Goal: Browse casually: Explore the website without a specific task or goal

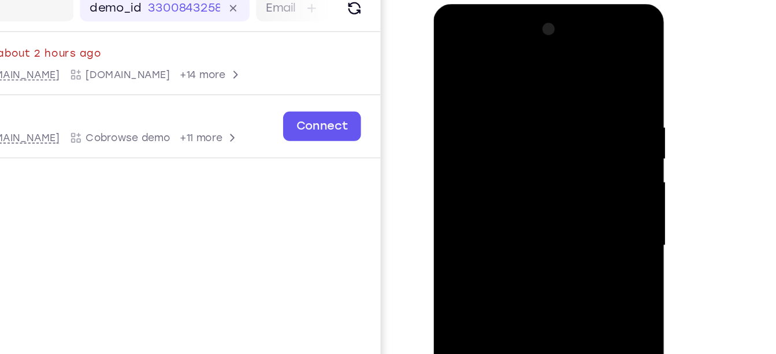
scroll to position [209, 0]
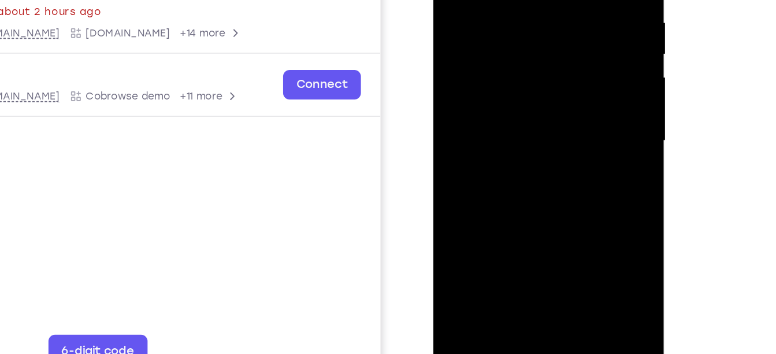
click at [563, 169] on div at bounding box center [516, 70] width 146 height 324
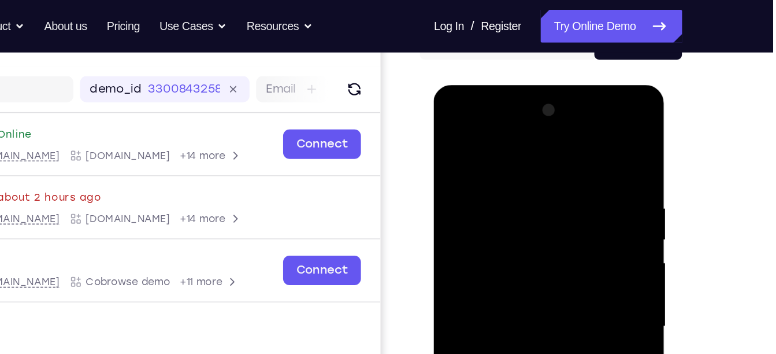
scroll to position [131, 0]
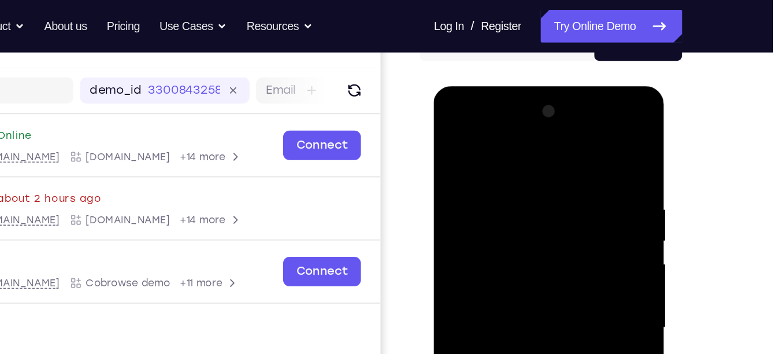
click at [487, 141] on div at bounding box center [516, 256] width 146 height 324
click at [483, 194] on div at bounding box center [516, 256] width 146 height 324
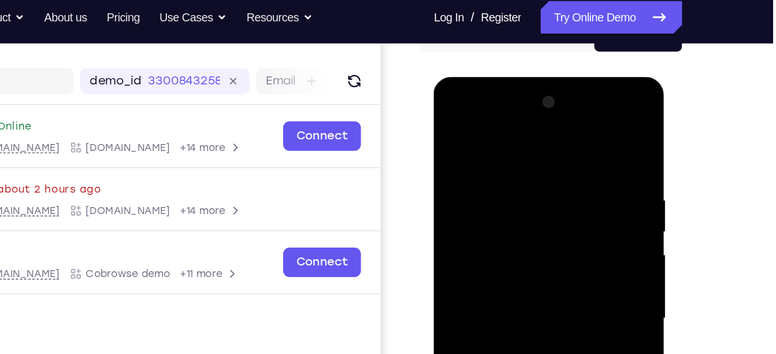
click at [471, 166] on div at bounding box center [516, 248] width 146 height 324
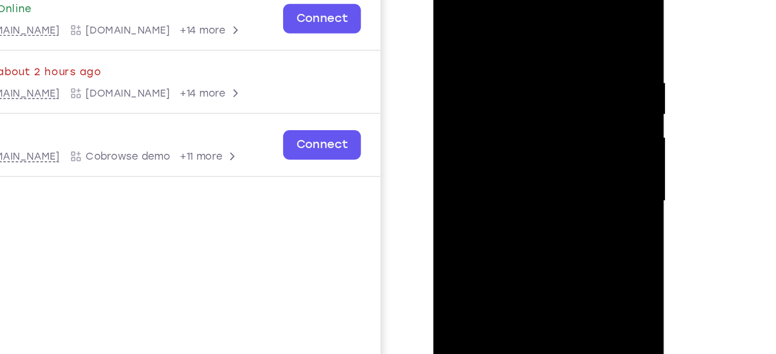
click at [526, 68] on div at bounding box center [516, 131] width 146 height 324
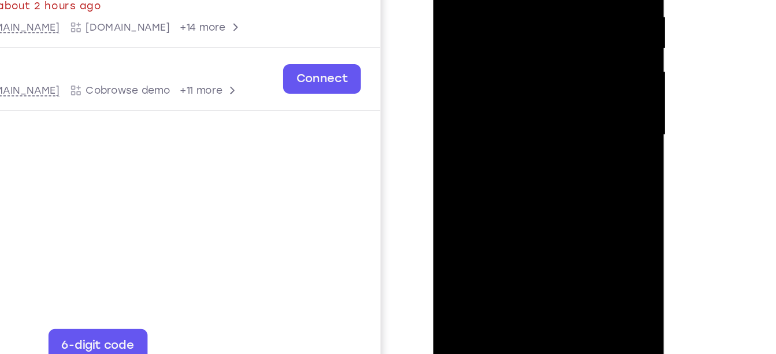
scroll to position [163, 0]
drag, startPoint x: 499, startPoint y: 84, endPoint x: 497, endPoint y: 60, distance: 25.0
click at [497, 60] on div at bounding box center [516, 64] width 146 height 324
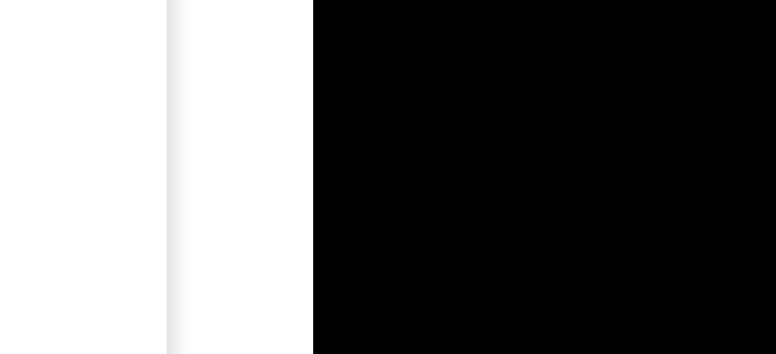
drag, startPoint x: 362, startPoint y: -633, endPoint x: 360, endPoint y: -618, distance: 15.1
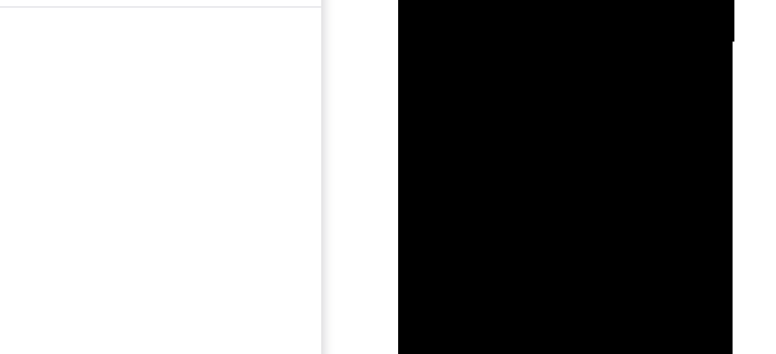
scroll to position [158, 0]
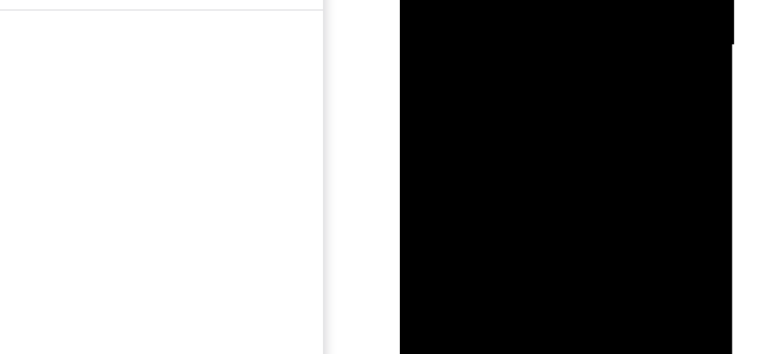
drag, startPoint x: 500, startPoint y: -76, endPoint x: 482, endPoint y: -39, distance: 41.1
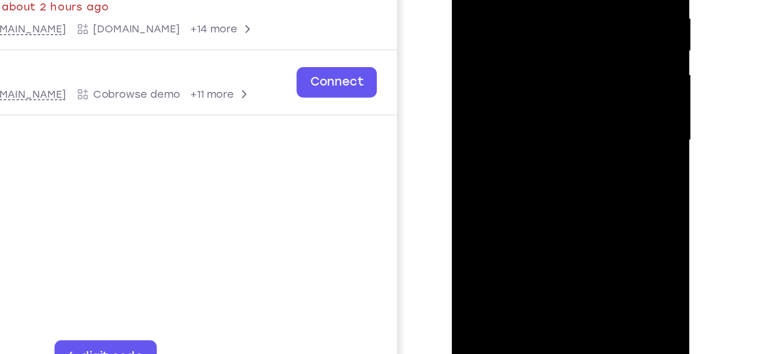
scroll to position [153, 0]
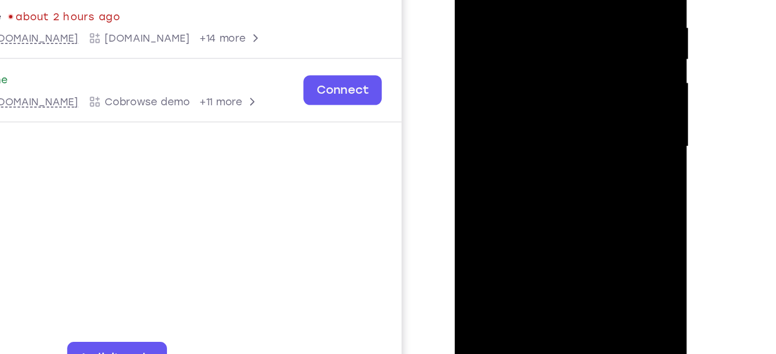
drag, startPoint x: 576, startPoint y: 133, endPoint x: 575, endPoint y: 145, distance: 11.6
click at [575, 145] on div at bounding box center [536, 75] width 146 height 324
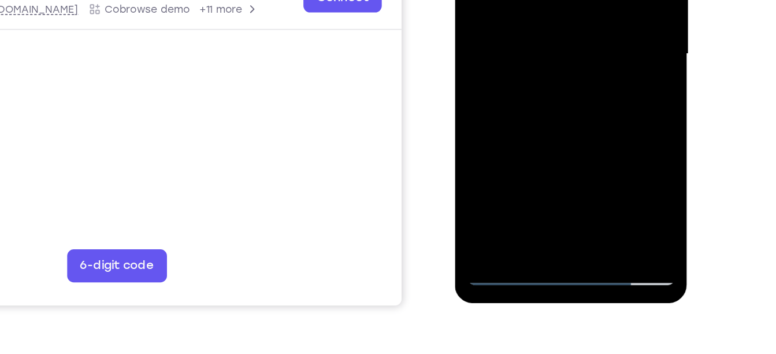
scroll to position [222, 0]
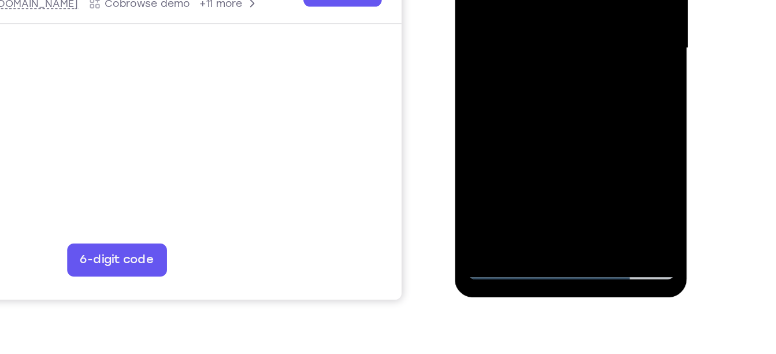
drag, startPoint x: 529, startPoint y: 91, endPoint x: 518, endPoint y: 2, distance: 90.2
drag, startPoint x: 530, startPoint y: 49, endPoint x: 522, endPoint y: -38, distance: 87.7
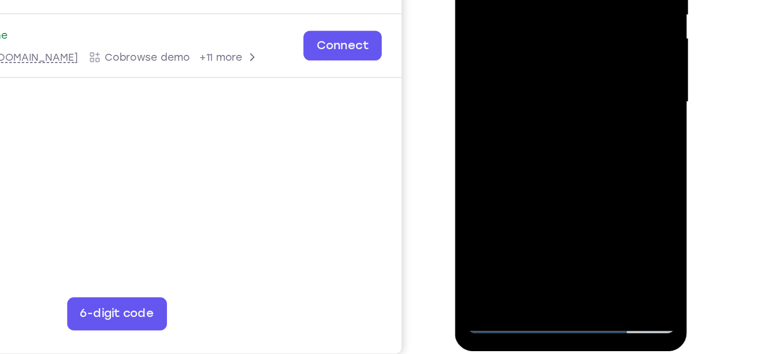
click at [514, 59] on div at bounding box center [536, 30] width 146 height 324
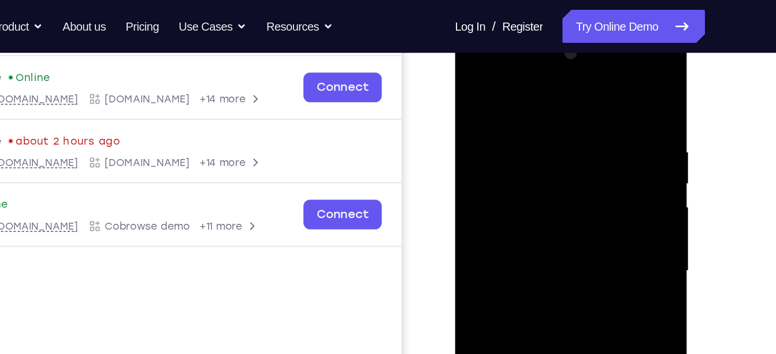
scroll to position [169, 0]
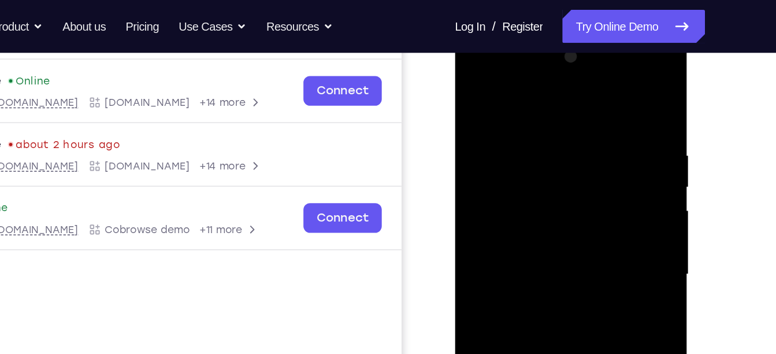
click at [503, 67] on div at bounding box center [536, 202] width 146 height 324
click at [480, 138] on div at bounding box center [536, 202] width 146 height 324
click at [522, 65] on div at bounding box center [536, 202] width 146 height 324
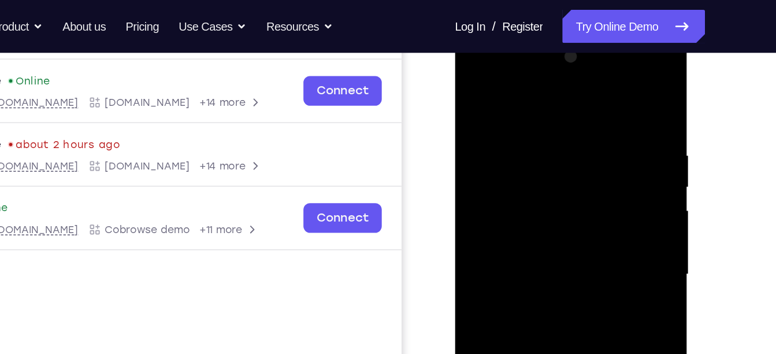
click at [522, 65] on div at bounding box center [536, 202] width 146 height 324
click at [499, 166] on div at bounding box center [536, 202] width 146 height 324
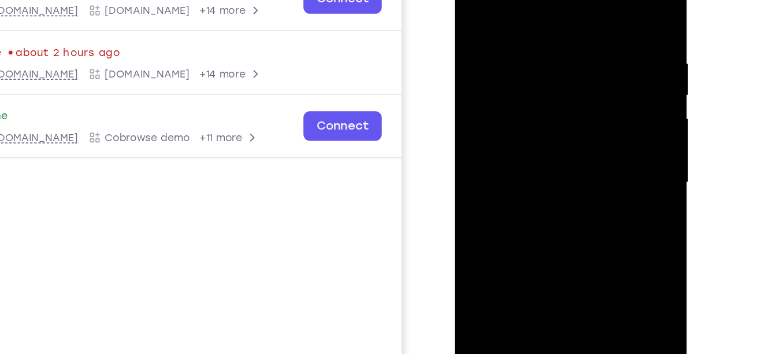
click at [537, 70] on div at bounding box center [536, 111] width 146 height 324
click at [536, 140] on div at bounding box center [536, 111] width 146 height 324
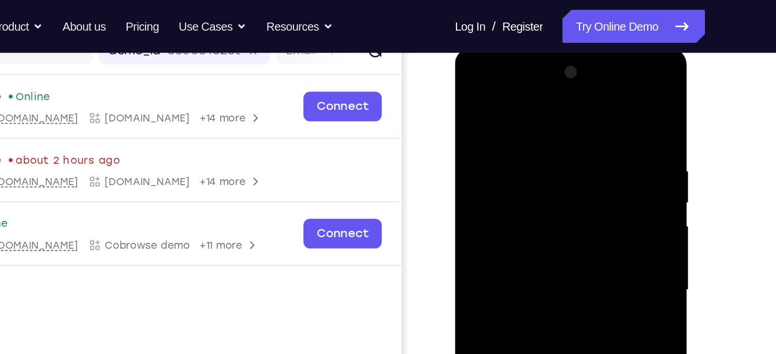
click at [517, 83] on div at bounding box center [536, 217] width 146 height 324
drag, startPoint x: 517, startPoint y: 210, endPoint x: 519, endPoint y: 119, distance: 90.7
click at [519, 119] on div at bounding box center [536, 217] width 146 height 324
click at [544, 232] on div at bounding box center [536, 217] width 146 height 324
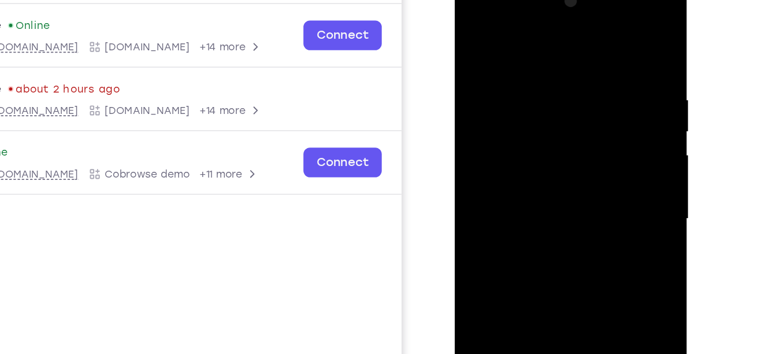
click at [538, 129] on div at bounding box center [536, 147] width 146 height 324
click at [536, 104] on div at bounding box center [536, 147] width 146 height 324
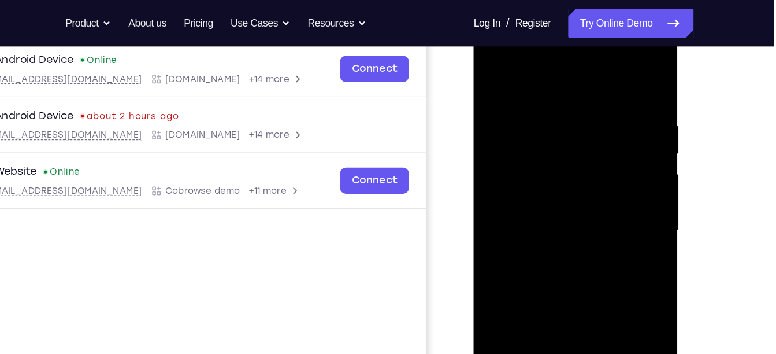
scroll to position [243, 0]
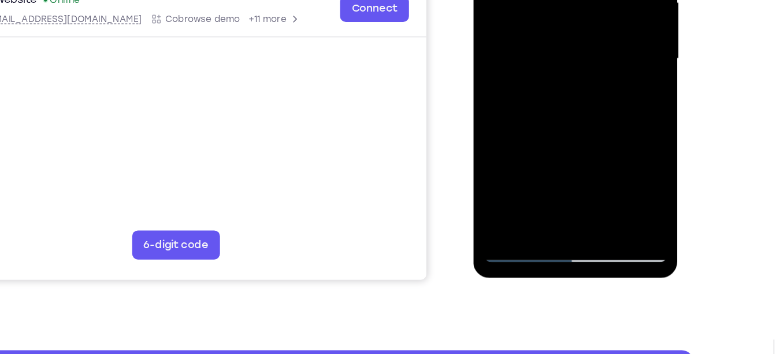
click at [511, 169] on div at bounding box center [555, 16] width 146 height 324
click at [514, 169] on div at bounding box center [555, 16] width 146 height 324
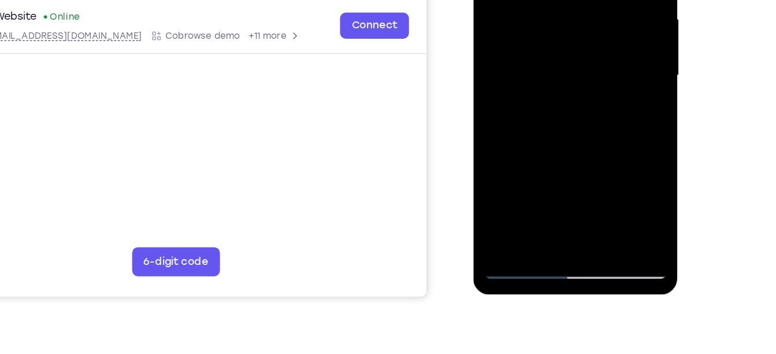
click at [604, 124] on div at bounding box center [555, 33] width 146 height 324
click at [604, 139] on div at bounding box center [555, 33] width 146 height 324
drag, startPoint x: 556, startPoint y: 134, endPoint x: 553, endPoint y: 38, distance: 96.5
click at [553, 38] on div at bounding box center [555, 33] width 146 height 324
drag, startPoint x: 552, startPoint y: 98, endPoint x: 551, endPoint y: 16, distance: 82.1
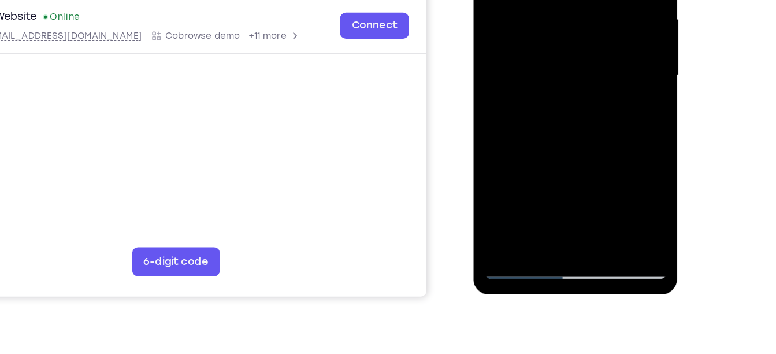
click at [551, 16] on div at bounding box center [555, 33] width 146 height 324
click at [562, 76] on div at bounding box center [555, 33] width 146 height 324
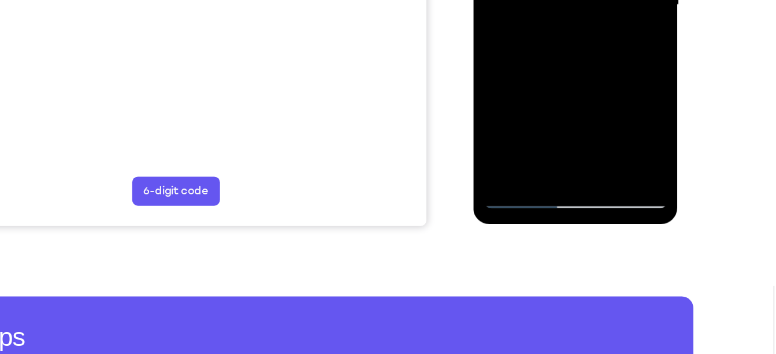
scroll to position [287, 0]
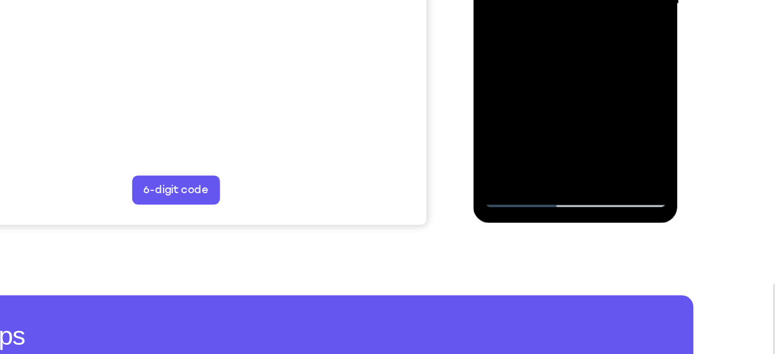
drag, startPoint x: 545, startPoint y: 79, endPoint x: 536, endPoint y: -54, distance: 133.2
drag, startPoint x: 556, startPoint y: 66, endPoint x: 545, endPoint y: -44, distance: 110.9
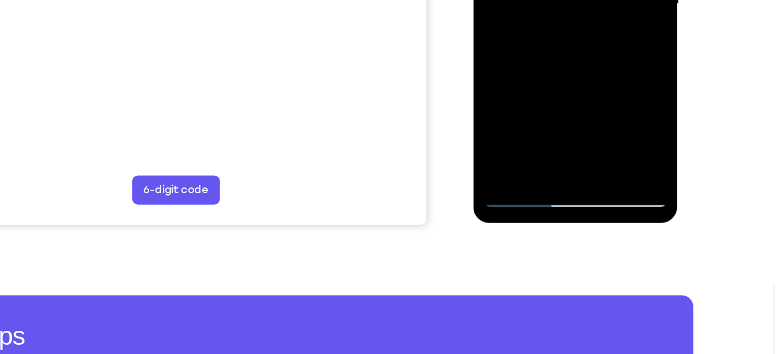
drag, startPoint x: 558, startPoint y: 38, endPoint x: 547, endPoint y: 180, distance: 142.6
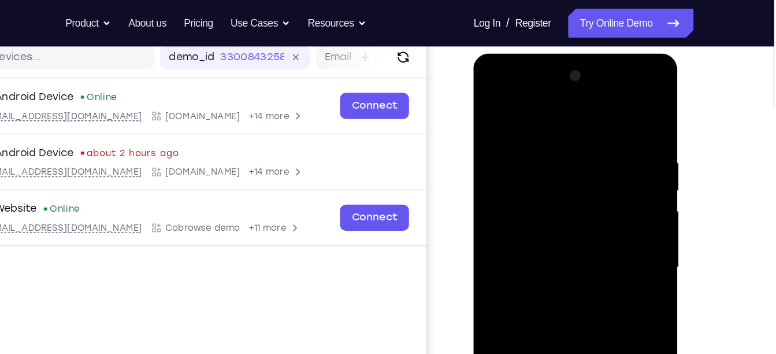
scroll to position [147, 0]
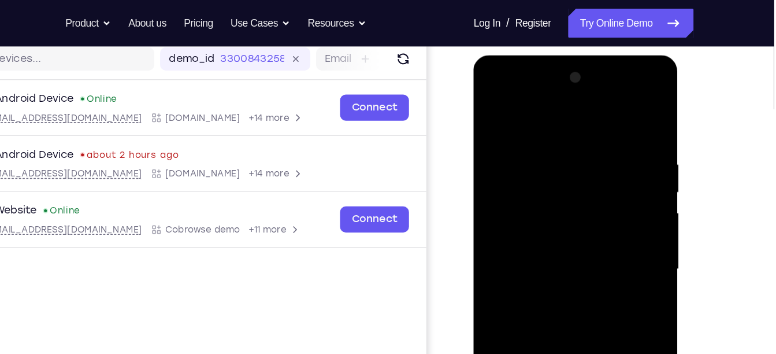
click at [538, 91] on div at bounding box center [555, 226] width 146 height 324
click at [540, 112] on div at bounding box center [555, 226] width 146 height 324
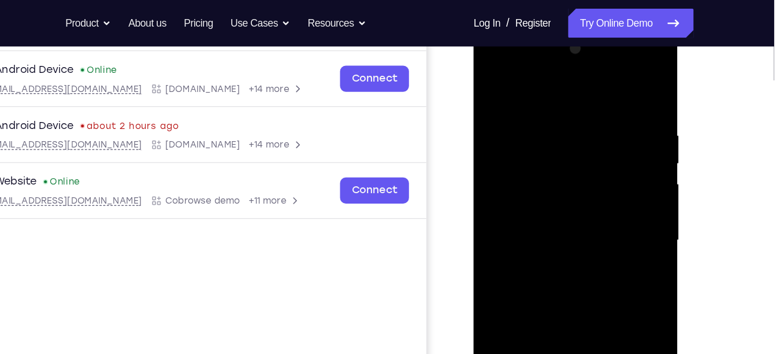
scroll to position [154, 0]
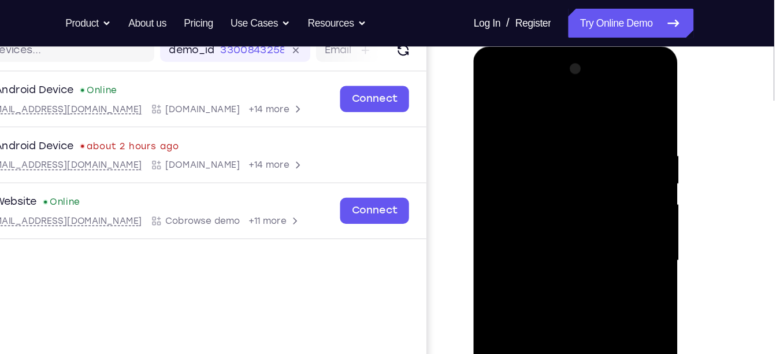
click at [543, 101] on div at bounding box center [555, 217] width 146 height 324
click at [537, 125] on div at bounding box center [555, 217] width 146 height 324
click at [561, 255] on div at bounding box center [555, 217] width 146 height 324
drag, startPoint x: 566, startPoint y: 185, endPoint x: 554, endPoint y: 314, distance: 129.4
click at [554, 314] on div at bounding box center [555, 217] width 146 height 324
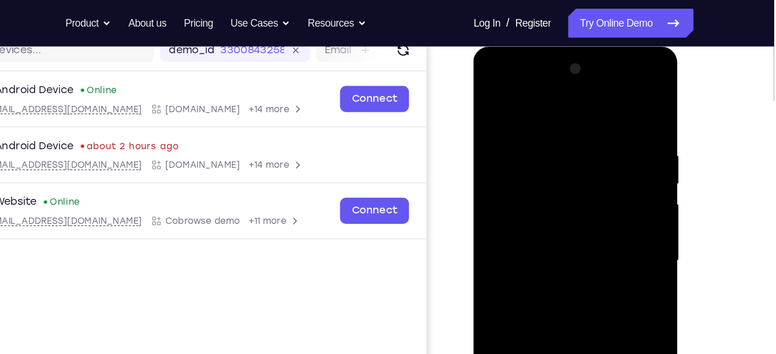
click at [510, 151] on div at bounding box center [555, 217] width 146 height 324
click at [555, 244] on div at bounding box center [555, 217] width 146 height 324
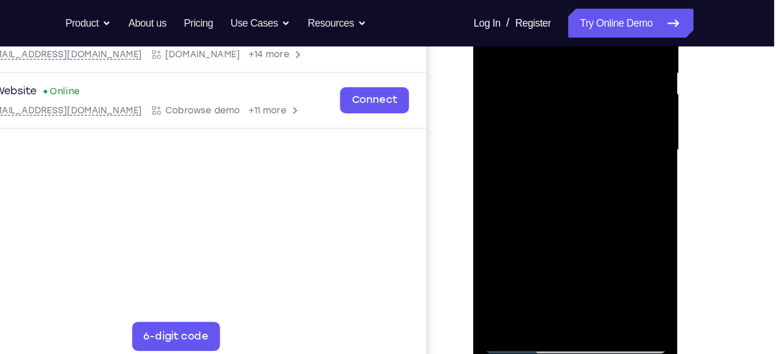
scroll to position [241, 0]
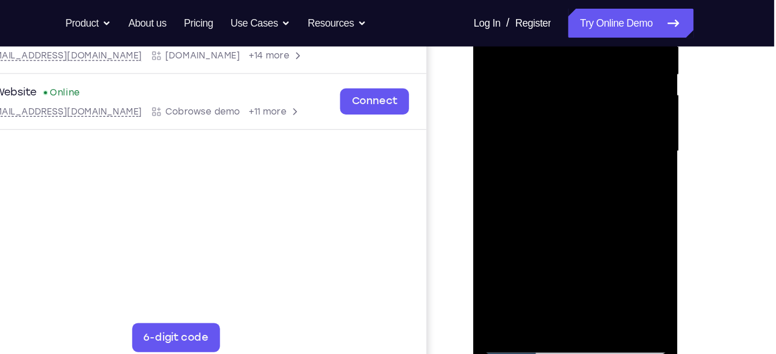
drag, startPoint x: 557, startPoint y: 176, endPoint x: 549, endPoint y: 58, distance: 118.7
click at [549, 58] on div at bounding box center [555, 109] width 146 height 324
drag, startPoint x: 551, startPoint y: 185, endPoint x: 529, endPoint y: 216, distance: 37.8
click at [529, 216] on div at bounding box center [555, 109] width 146 height 324
click at [556, 92] on div at bounding box center [555, 109] width 146 height 324
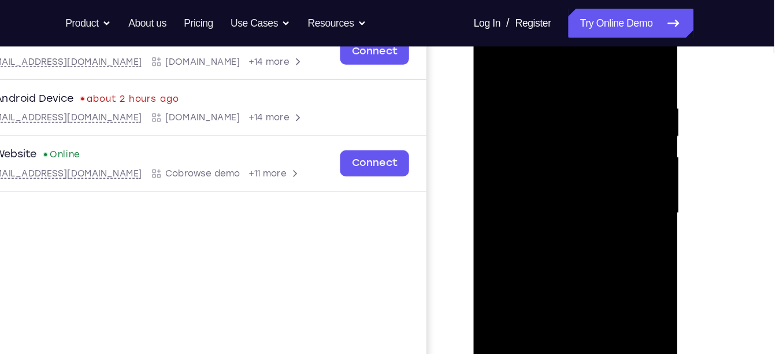
scroll to position [190, 0]
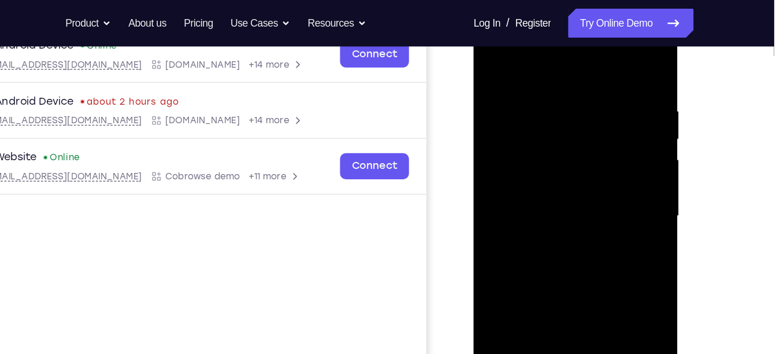
click at [613, 207] on div at bounding box center [555, 172] width 146 height 324
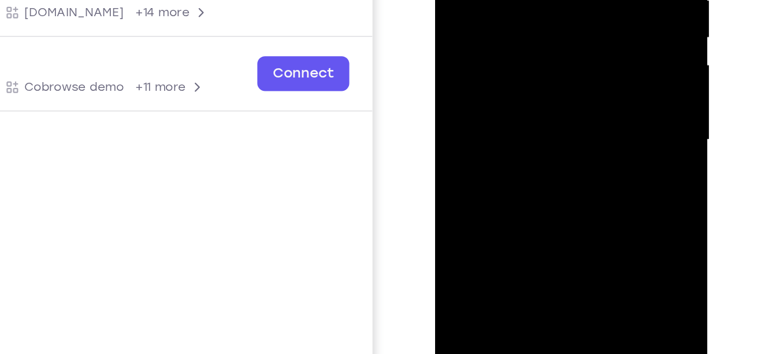
click at [525, 31] on div at bounding box center [517, 26] width 146 height 324
click at [544, 6] on div at bounding box center [517, 26] width 146 height 324
click at [536, 83] on div at bounding box center [517, 26] width 146 height 324
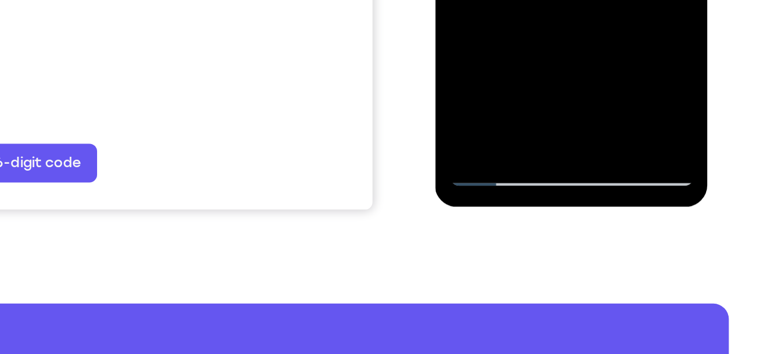
scroll to position [280, 0]
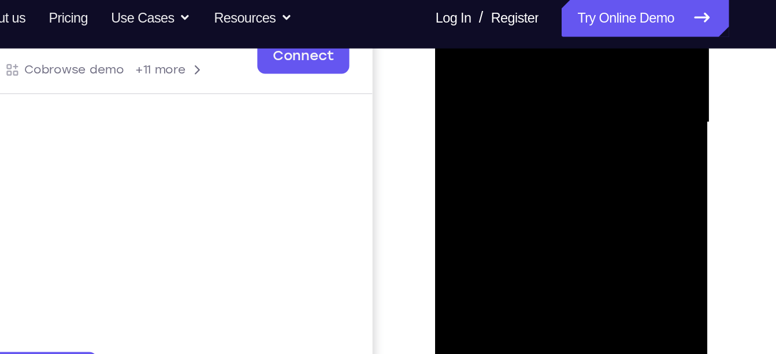
click at [563, 0] on div at bounding box center [517, 8] width 146 height 324
click at [578, 17] on div at bounding box center [517, 8] width 146 height 324
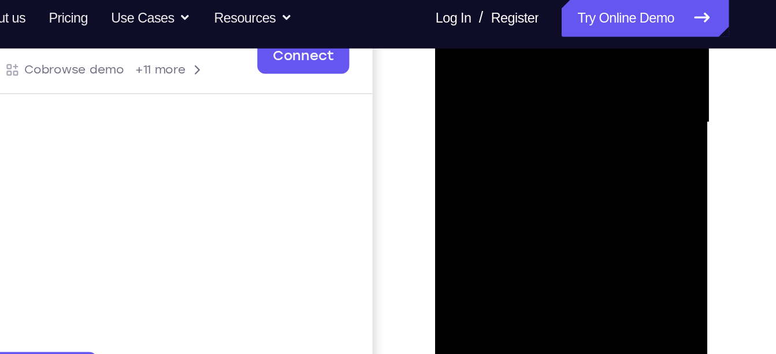
click at [578, 17] on div at bounding box center [517, 8] width 146 height 324
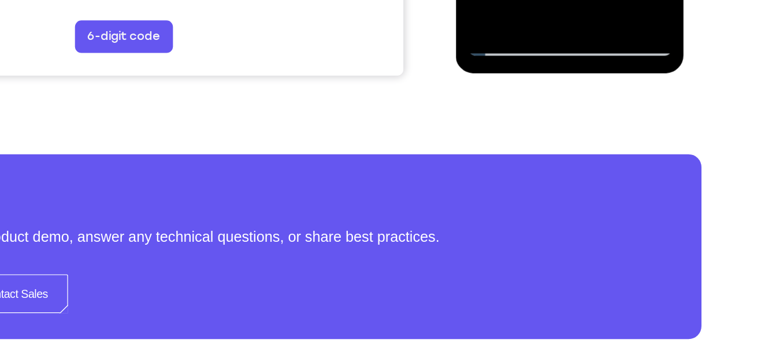
scroll to position [383, 0]
